Goal: Task Accomplishment & Management: Manage account settings

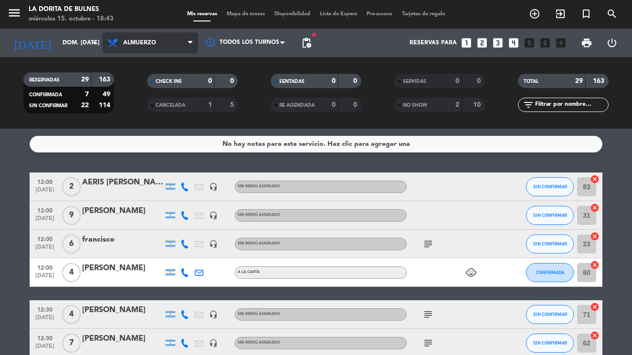
click at [145, 44] on span "Almuerzo" at bounding box center [139, 43] width 33 height 7
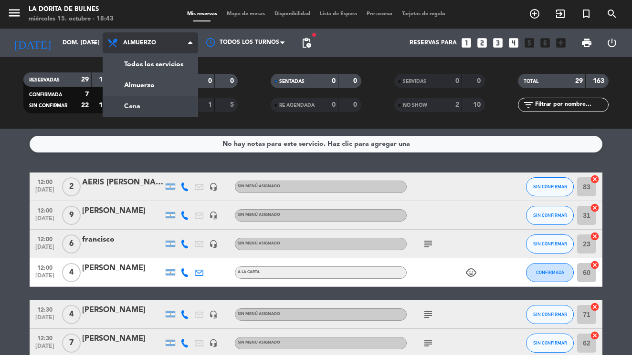
click at [160, 107] on div "menu La [PERSON_NAME] miércoles 15. octubre - 18:43 Mis reservas Mapa de mesas …" at bounding box center [316, 64] width 632 height 129
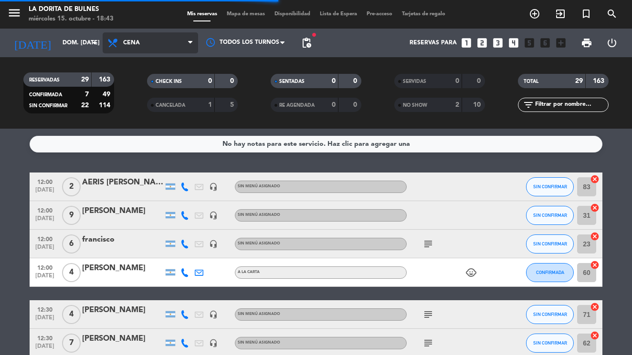
click at [166, 40] on span "Cena" at bounding box center [150, 42] width 95 height 21
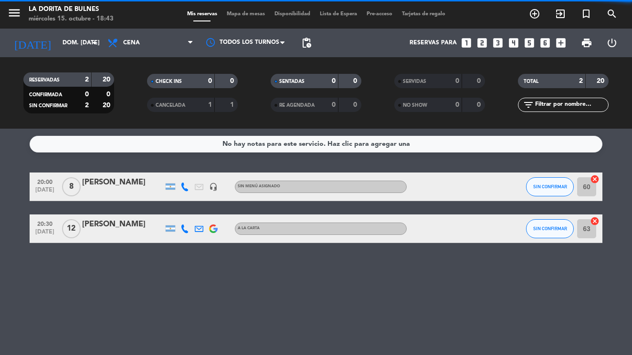
click at [176, 92] on div "CHECK INS 0 0" at bounding box center [193, 86] width 124 height 24
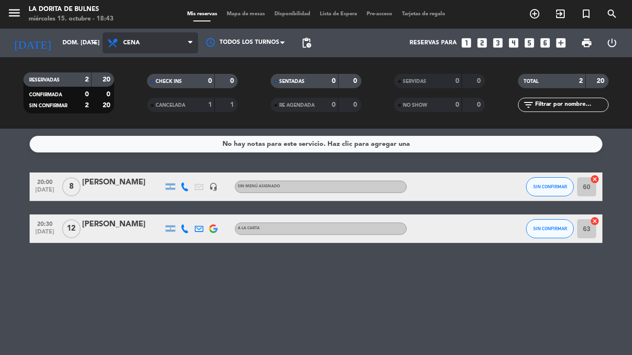
click at [178, 42] on span "Cena" at bounding box center [150, 42] width 95 height 21
click at [168, 88] on div "menu La [PERSON_NAME] miércoles 15. octubre - 18:43 Mis reservas Mapa de mesas …" at bounding box center [316, 64] width 632 height 129
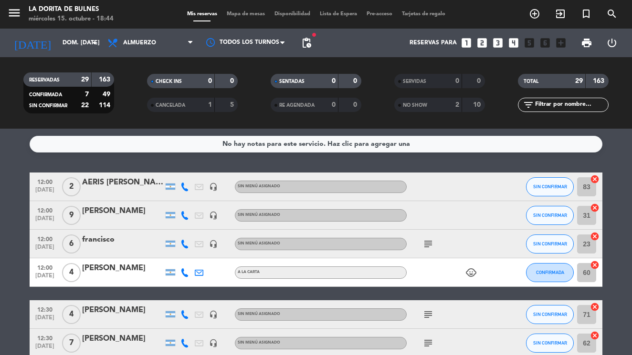
click at [22, 13] on span "menu" at bounding box center [17, 14] width 21 height 22
click at [10, 12] on icon "menu" at bounding box center [14, 13] width 14 height 14
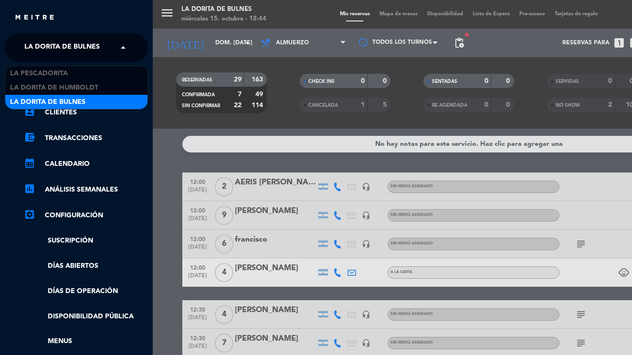
click at [80, 47] on span "La Dorita de Bulnes" at bounding box center [61, 48] width 75 height 20
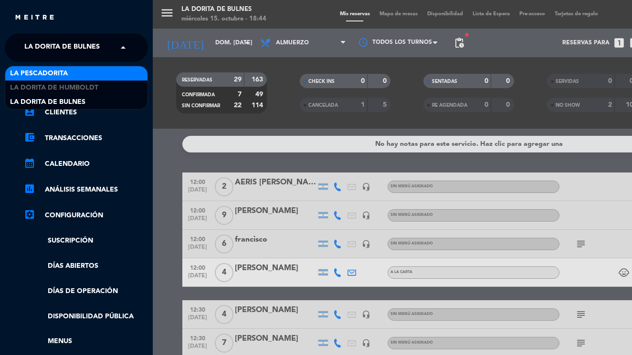
click at [86, 74] on div "La Pescadorita" at bounding box center [76, 73] width 142 height 14
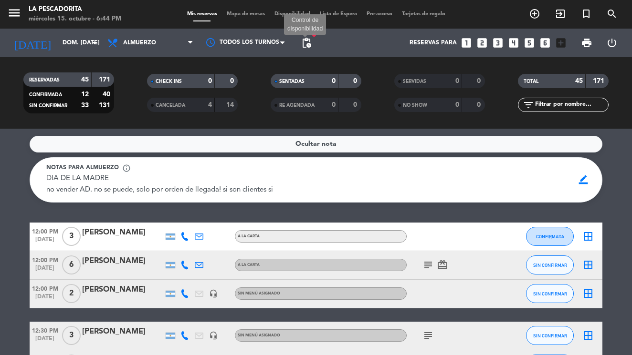
click at [308, 40] on span "pending_actions" at bounding box center [305, 42] width 11 height 11
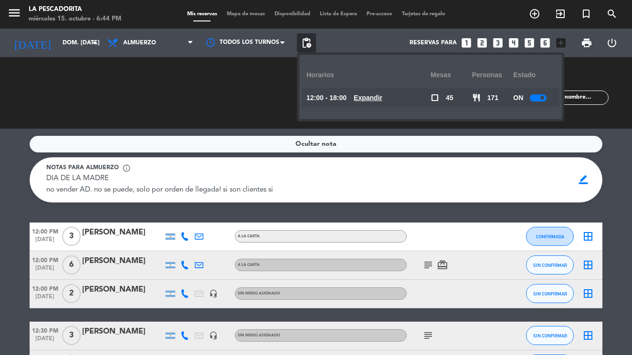
click at [353, 94] on u "Expandir" at bounding box center [367, 98] width 29 height 8
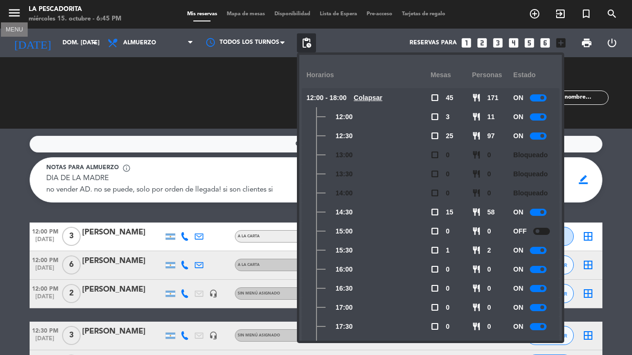
click at [16, 13] on icon "menu" at bounding box center [14, 13] width 14 height 14
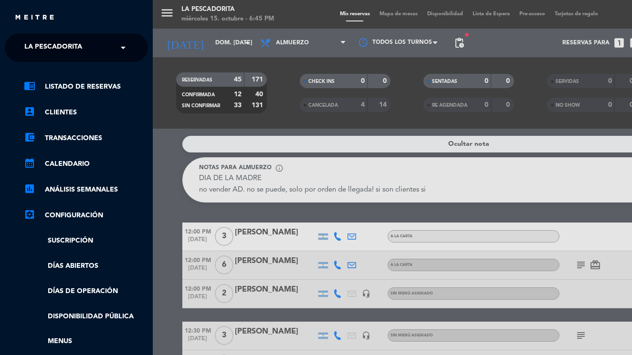
click at [16, 13] on div "close" at bounding box center [79, 18] width 131 height 12
click at [54, 47] on span "La Pescadorita" at bounding box center [53, 48] width 58 height 20
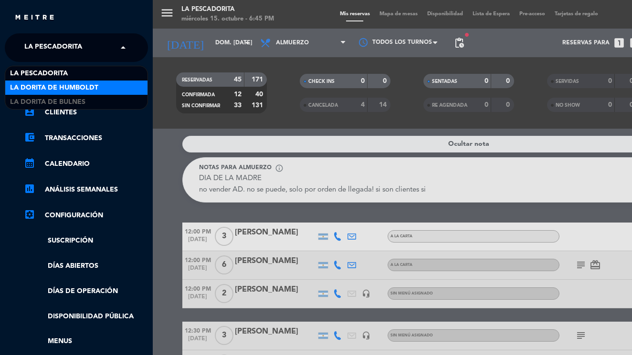
click at [61, 83] on span "La Dorita de Humboldt" at bounding box center [54, 88] width 88 height 11
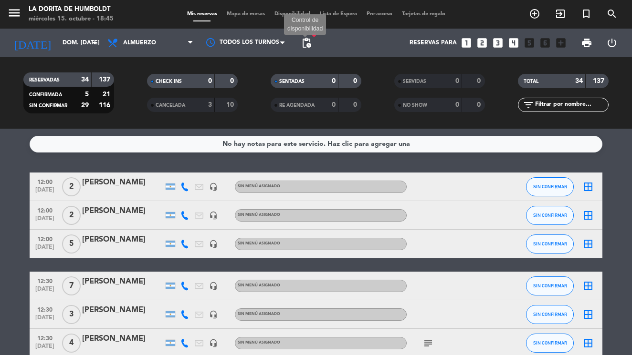
click at [306, 45] on span "pending_actions" at bounding box center [305, 42] width 11 height 11
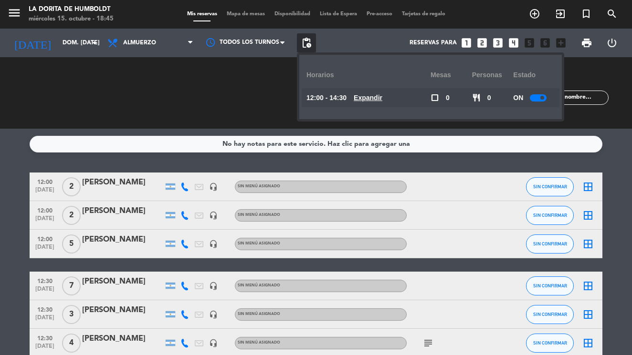
click at [365, 99] on u "Expandir" at bounding box center [367, 98] width 29 height 8
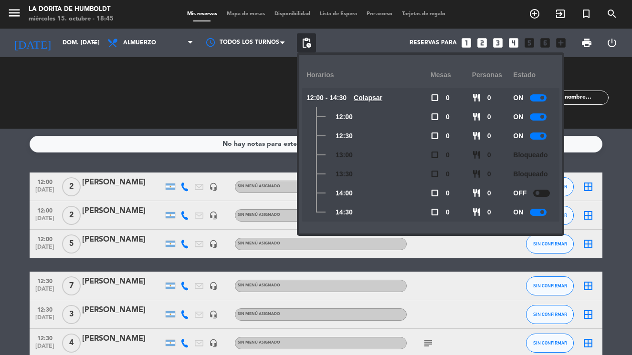
click at [215, 117] on div "CHECK INS 0 0 CANCELADA 3 10" at bounding box center [193, 93] width 124 height 52
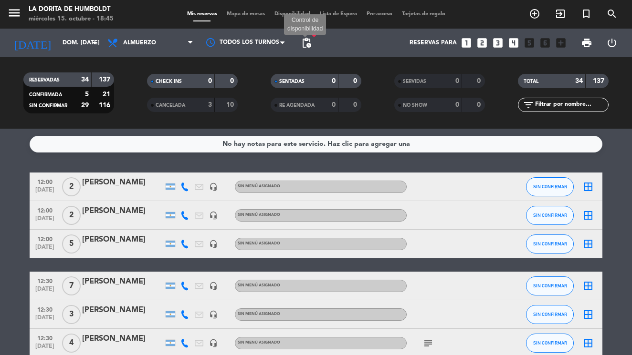
click at [310, 38] on span "pending_actions" at bounding box center [305, 42] width 11 height 11
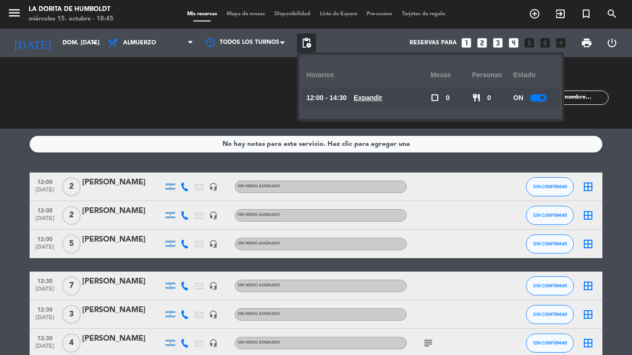
click at [371, 103] on span "Expandir" at bounding box center [367, 98] width 29 height 11
